Goal: Check status: Check status

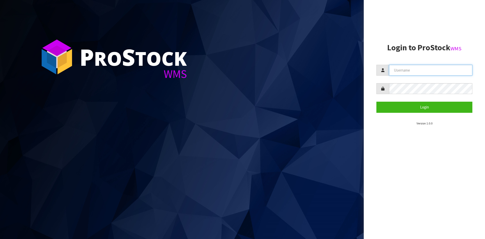
click at [415, 70] on input "text" at bounding box center [430, 70] width 83 height 11
type input "[EMAIL_ADDRESS][DOMAIN_NAME]"
click at [376, 102] on button "Login" at bounding box center [424, 107] width 96 height 11
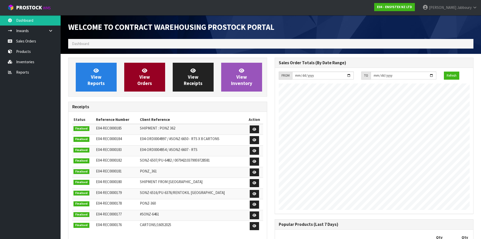
scroll to position [280, 206]
click at [143, 79] on span "View Orders" at bounding box center [144, 76] width 15 height 19
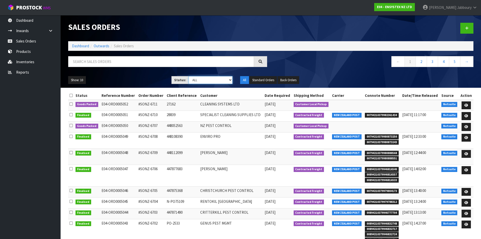
click at [211, 81] on select "Draft Pending Allocated Pending Pick Goods Picked Goods Packed Pending Charges …" at bounding box center [211, 80] width 44 height 8
click at [189, 76] on select "Draft Pending Allocated Pending Pick Goods Picked Goods Packed Pending Charges …" at bounding box center [211, 80] width 44 height 8
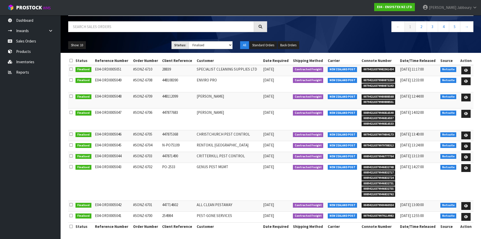
scroll to position [35, 0]
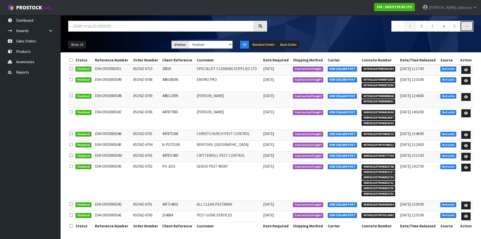
click at [467, 27] on link "→" at bounding box center [466, 26] width 13 height 11
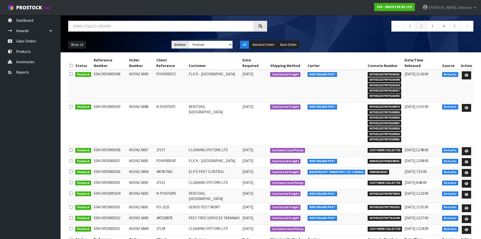
scroll to position [41, 0]
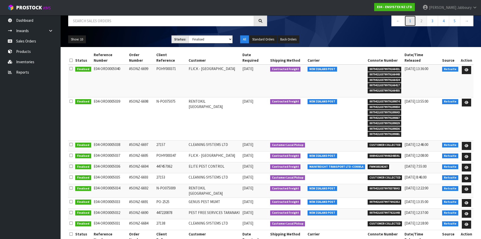
click at [407, 21] on link "1" at bounding box center [410, 20] width 11 height 11
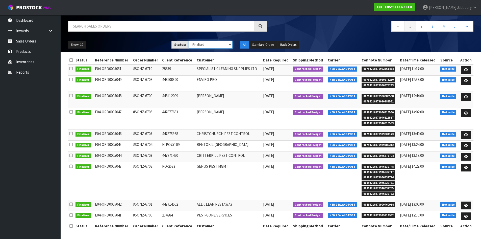
click at [225, 43] on select "Draft Pending Allocated Pending Pick Goods Picked Goods Packed Pending Charges …" at bounding box center [211, 45] width 44 height 8
select select "string:ALL"
click at [189, 41] on select "Draft Pending Allocated Pending Pick Goods Picked Goods Packed Pending Charges …" at bounding box center [211, 45] width 44 height 8
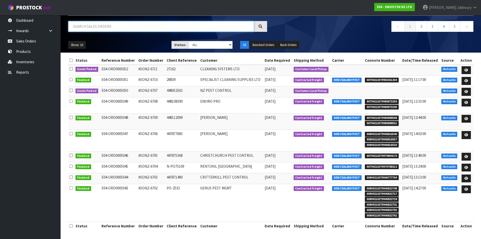
click at [125, 24] on input "text" at bounding box center [161, 26] width 186 height 11
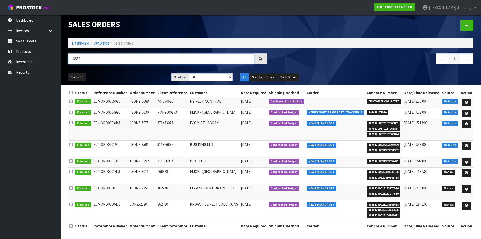
drag, startPoint x: 92, startPoint y: 60, endPoint x: 71, endPoint y: 59, distance: 21.0
click at [71, 59] on input "6688" at bounding box center [161, 58] width 186 height 11
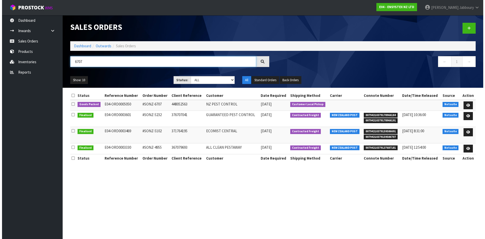
scroll to position [0, 0]
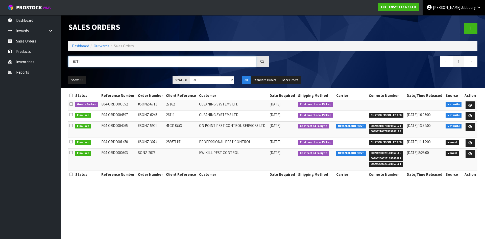
type input "6711"
click at [477, 9] on icon at bounding box center [479, 8] width 5 height 4
click at [469, 18] on link "Logout" at bounding box center [465, 20] width 40 height 7
